Goal: Find specific page/section

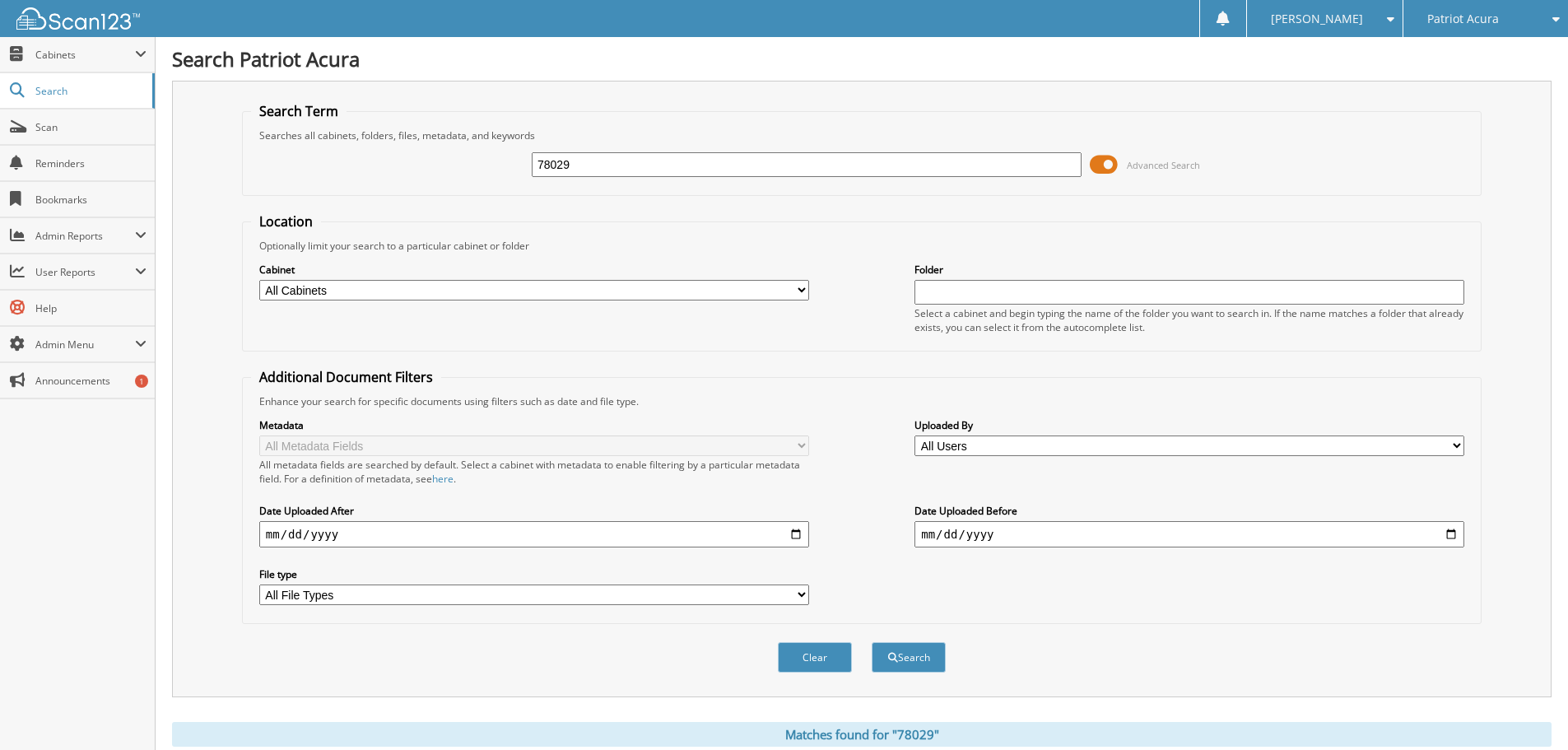
drag, startPoint x: 640, startPoint y: 166, endPoint x: 140, endPoint y: 181, distance: 500.2
type input "11839"
click at [871, 642] on button "Search" at bounding box center [908, 657] width 74 height 31
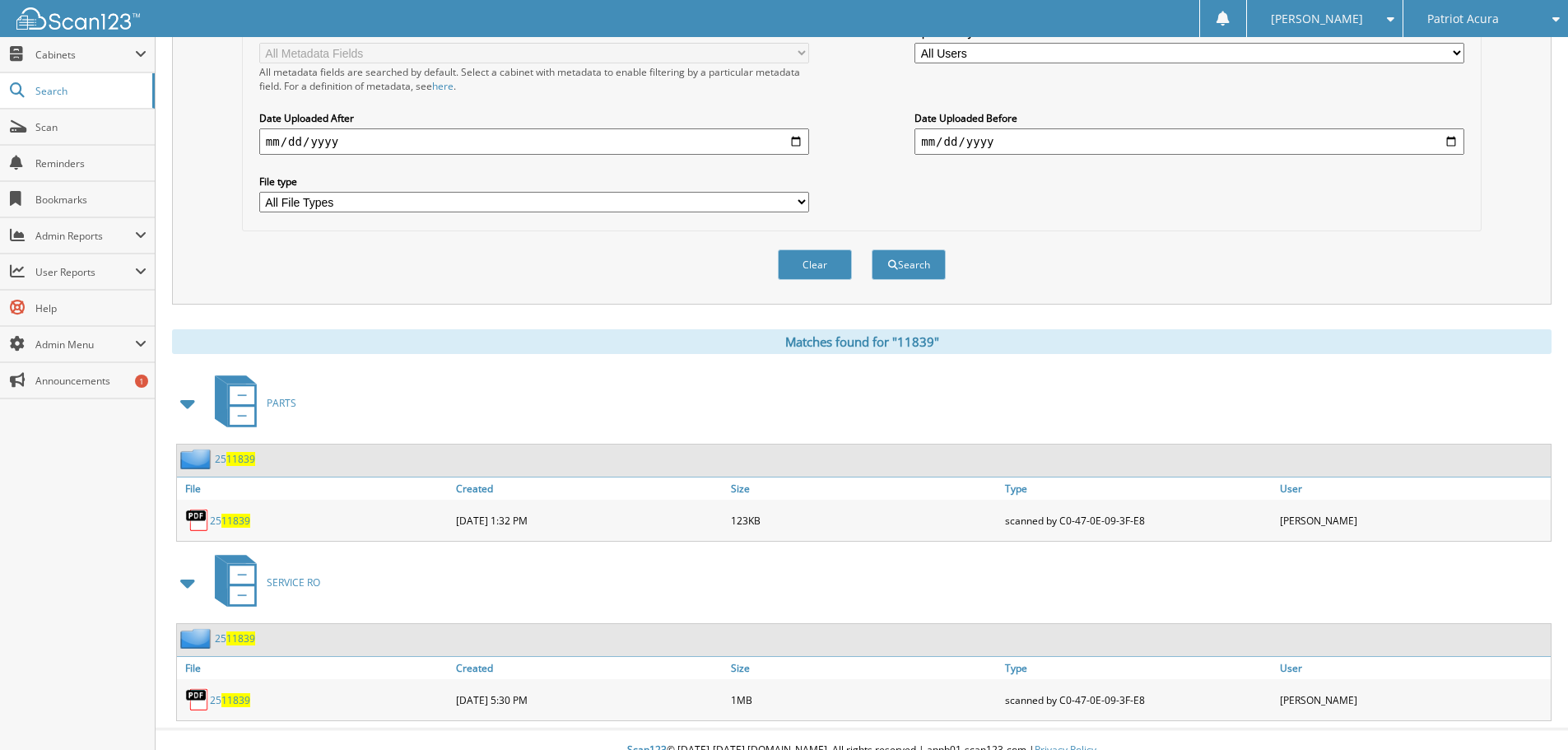
scroll to position [412, 0]
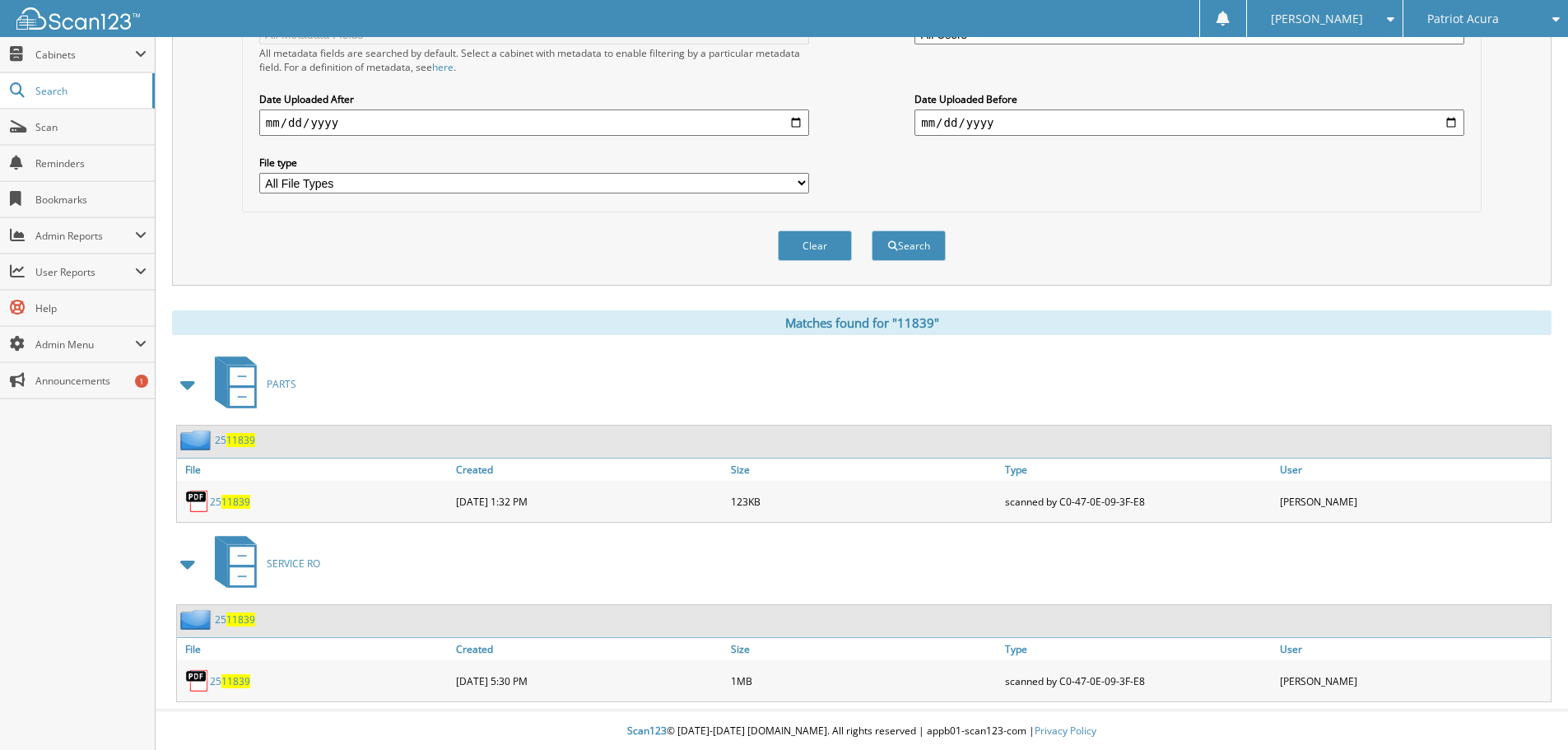
click at [243, 499] on span "11839" at bounding box center [235, 501] width 29 height 14
click at [226, 498] on span "11839" at bounding box center [235, 501] width 29 height 14
click at [229, 445] on span "11839" at bounding box center [240, 439] width 29 height 14
